Goal: Register for event/course

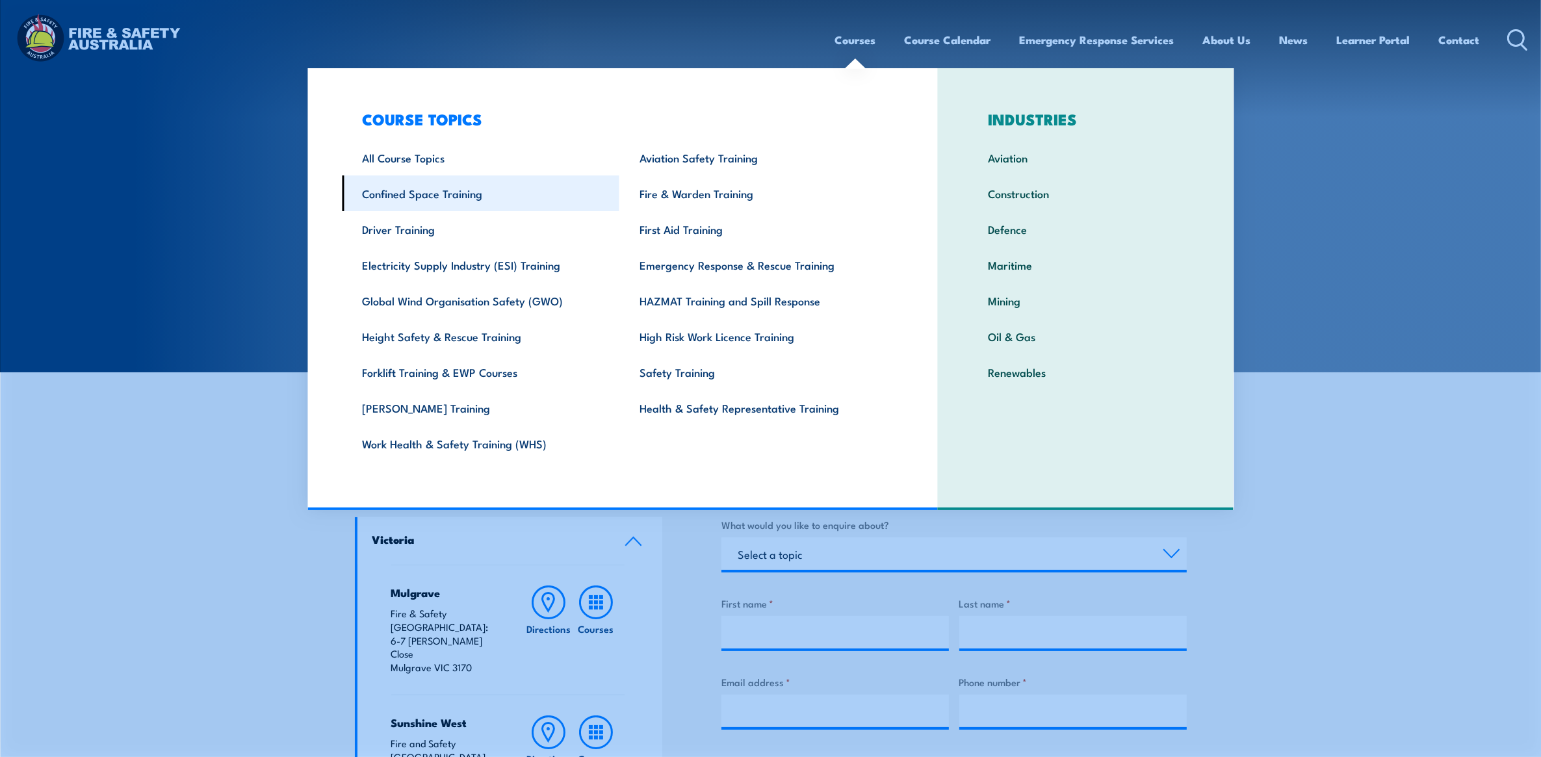
click at [476, 186] on link "Confined Space Training" at bounding box center [481, 193] width 278 height 36
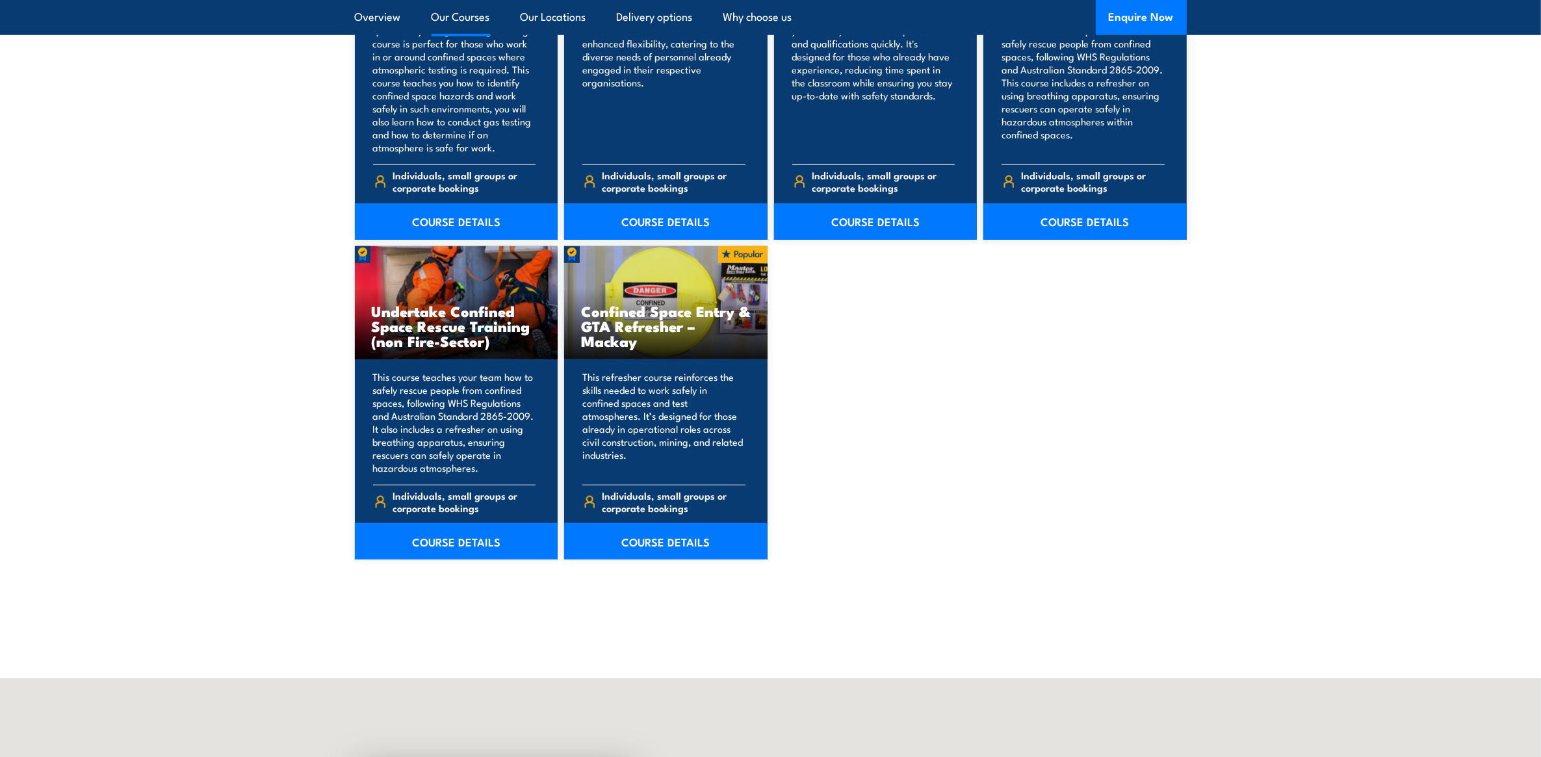
scroll to position [975, 0]
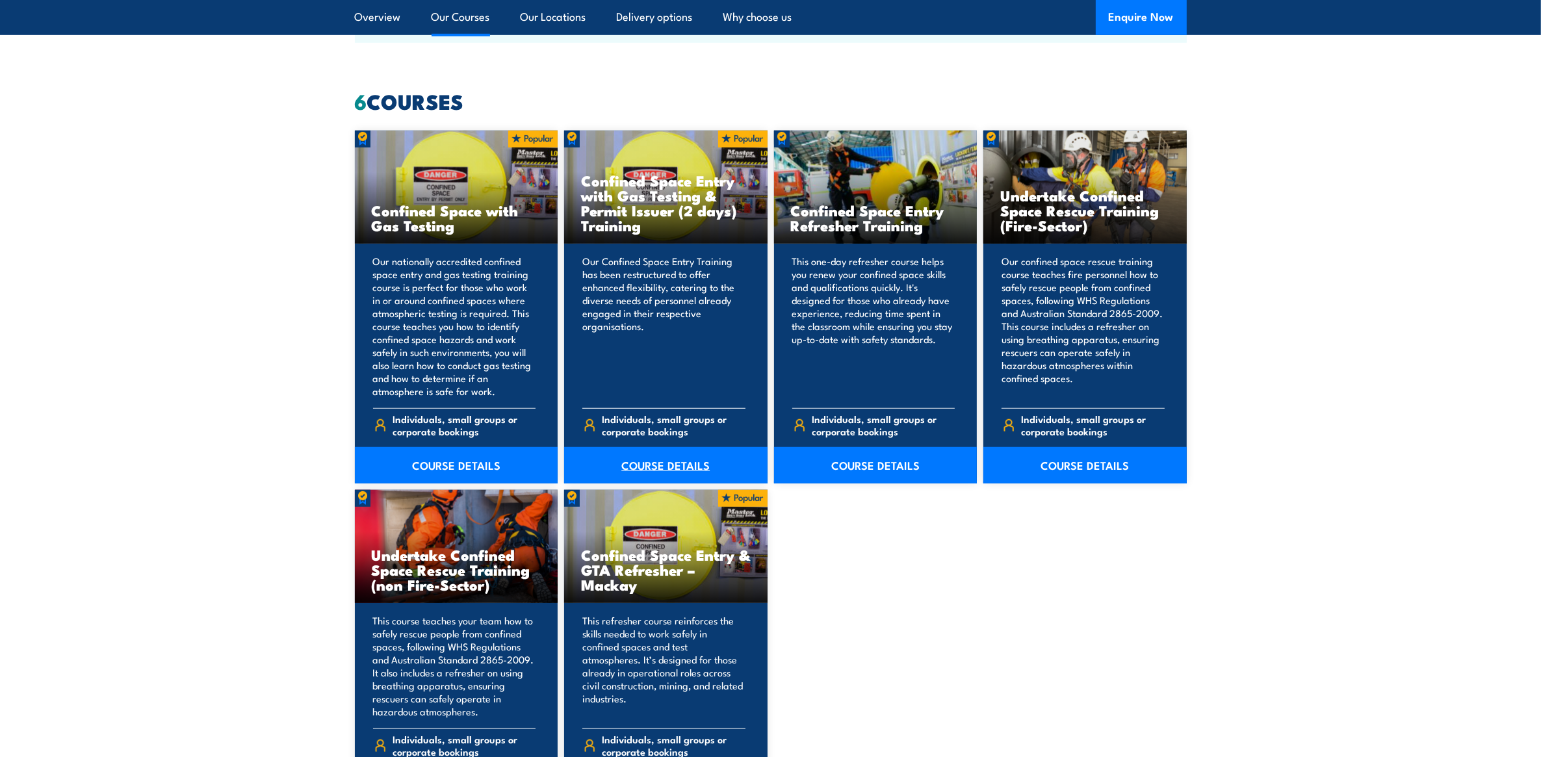
click at [650, 463] on link "COURSE DETAILS" at bounding box center [665, 465] width 203 height 36
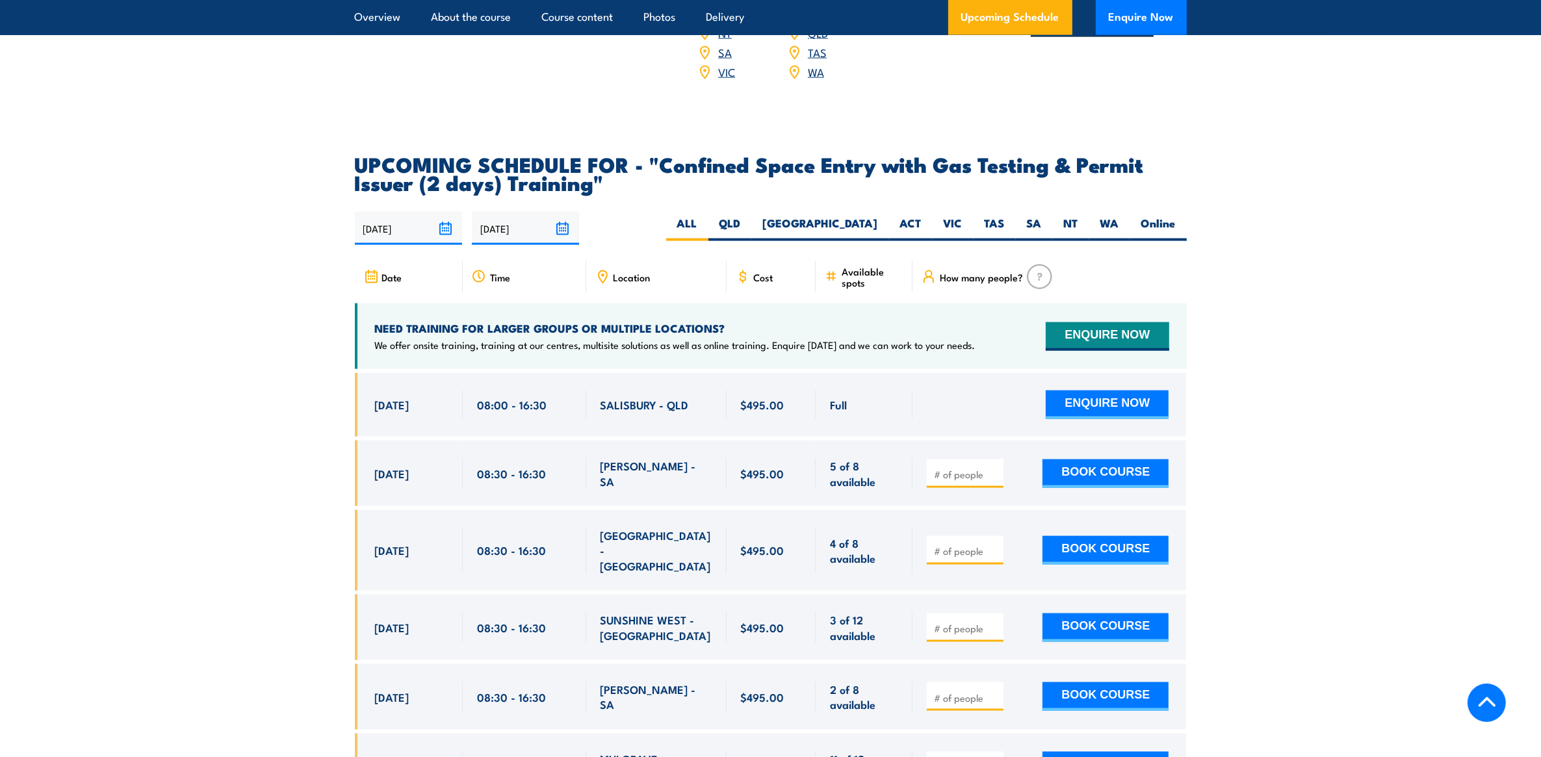
scroll to position [2356, 0]
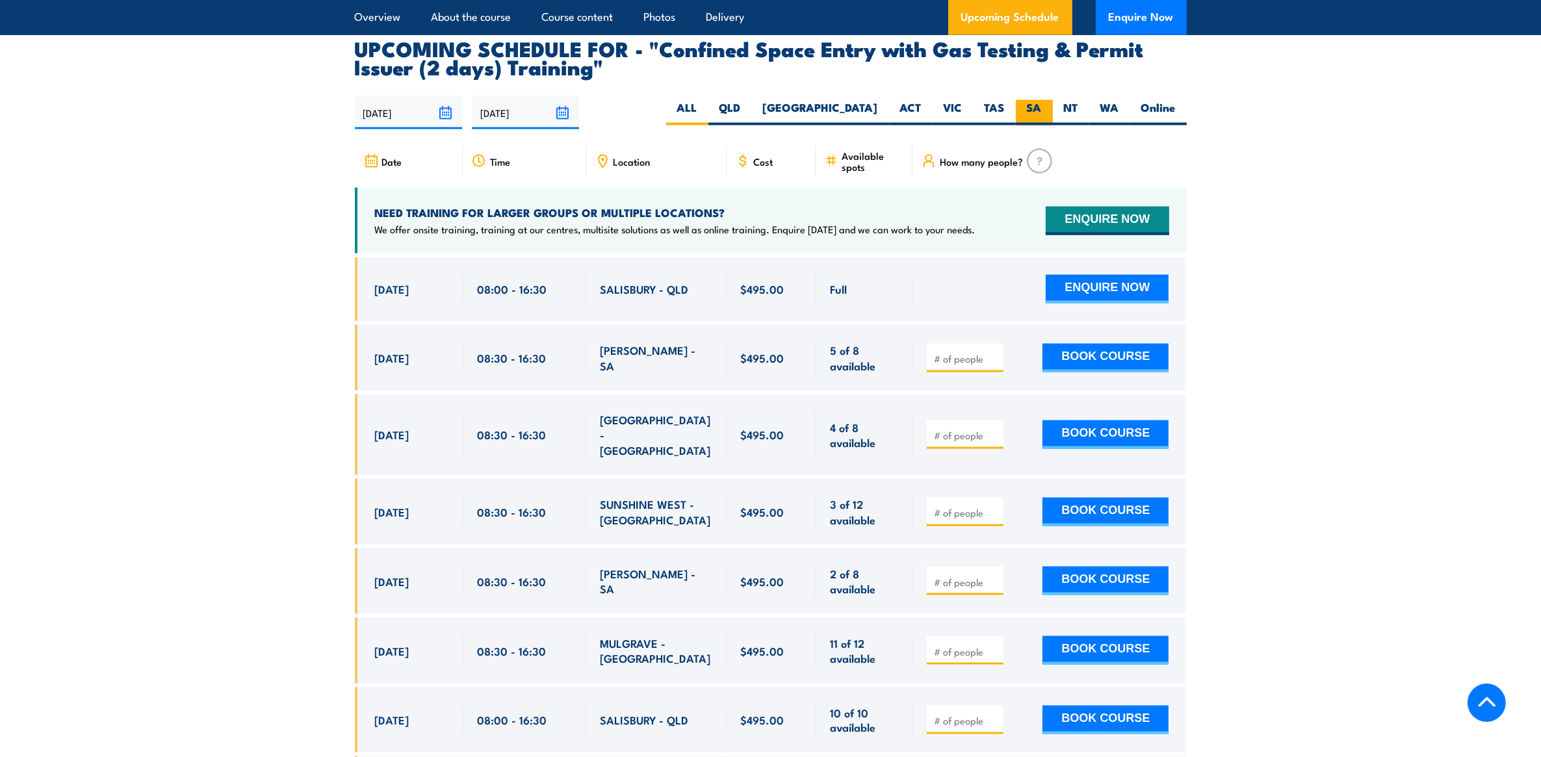
click at [1030, 100] on label "SA" at bounding box center [1034, 112] width 37 height 25
click at [1042, 100] on input "SA" at bounding box center [1046, 104] width 8 height 8
radio input "true"
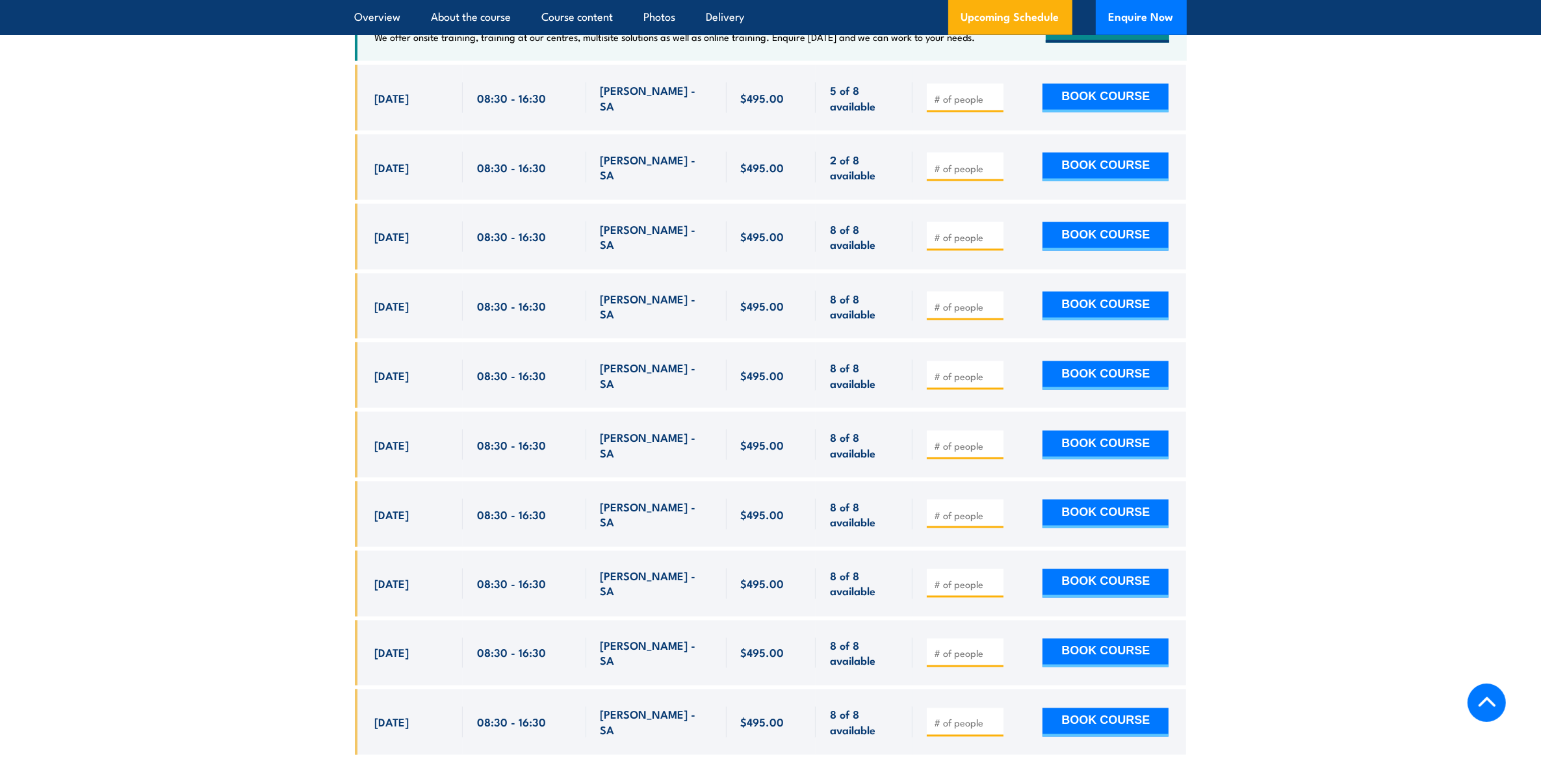
scroll to position [2390, 0]
